Goal: Navigation & Orientation: Find specific page/section

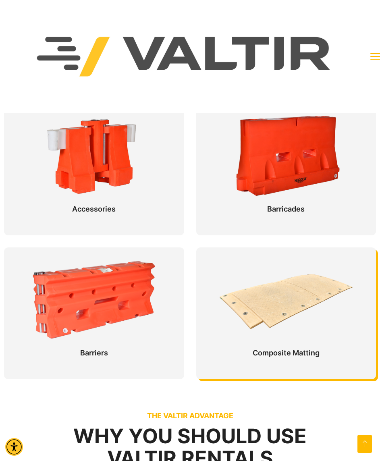
scroll to position [311, 0]
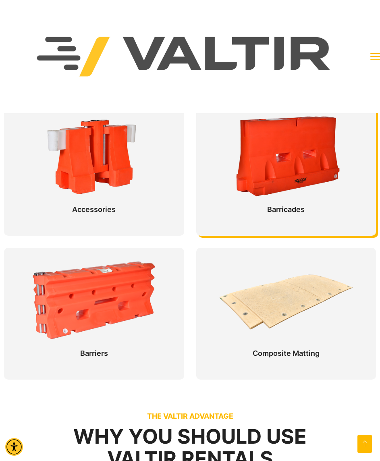
click at [276, 171] on div at bounding box center [286, 170] width 180 height 132
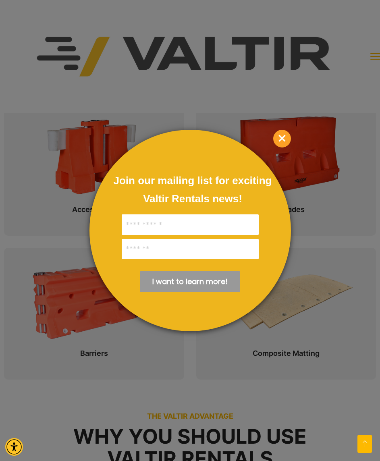
click at [282, 144] on span "×" at bounding box center [282, 139] width 18 height 18
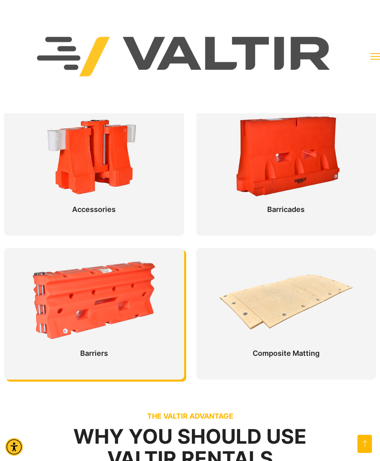
click at [101, 341] on div at bounding box center [94, 314] width 180 height 132
